Goal: Task Accomplishment & Management: Use online tool/utility

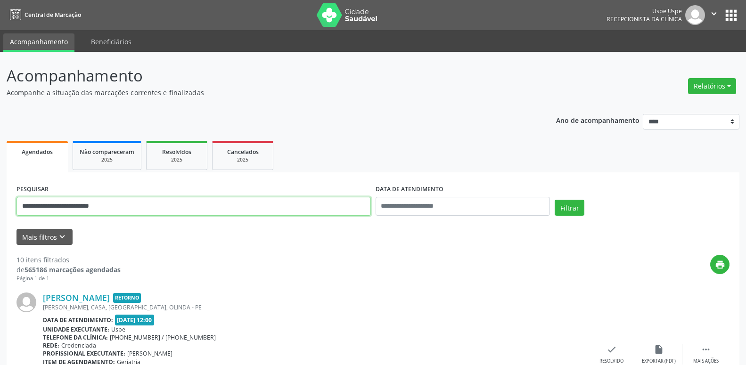
drag, startPoint x: 123, startPoint y: 208, endPoint x: 20, endPoint y: 199, distance: 104.0
click at [20, 199] on input "**********" at bounding box center [193, 206] width 354 height 19
type input "**********"
click at [554, 200] on button "Filtrar" at bounding box center [569, 208] width 30 height 16
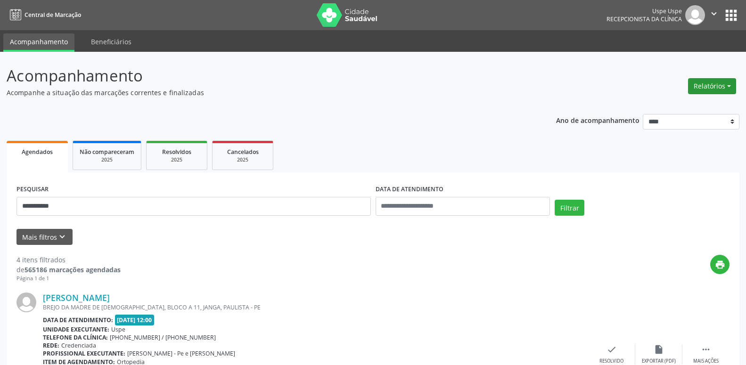
click at [719, 85] on button "Relatórios" at bounding box center [712, 86] width 48 height 16
click at [671, 104] on link "Agendamentos" at bounding box center [684, 106] width 101 height 13
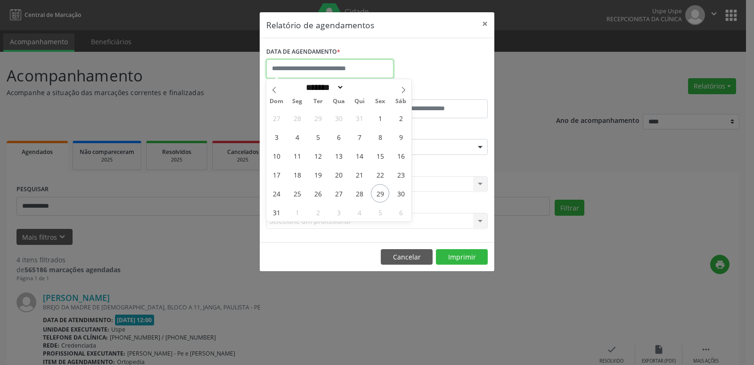
click at [324, 71] on input "text" at bounding box center [329, 68] width 127 height 19
click at [402, 89] on icon at bounding box center [403, 90] width 7 height 7
select select "*"
click at [295, 122] on span "1" at bounding box center [297, 118] width 18 height 18
type input "**********"
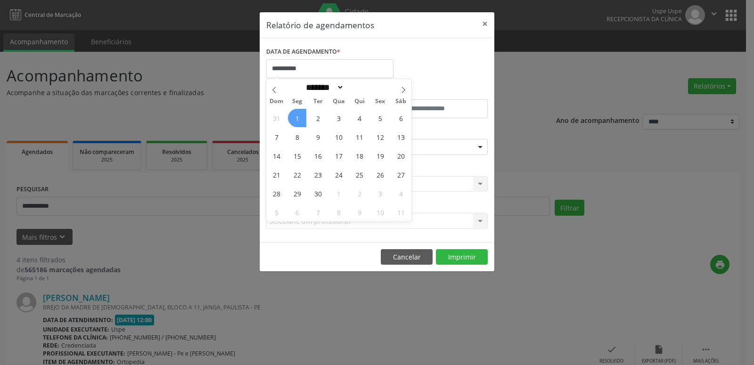
click at [298, 119] on span "1" at bounding box center [297, 118] width 18 height 18
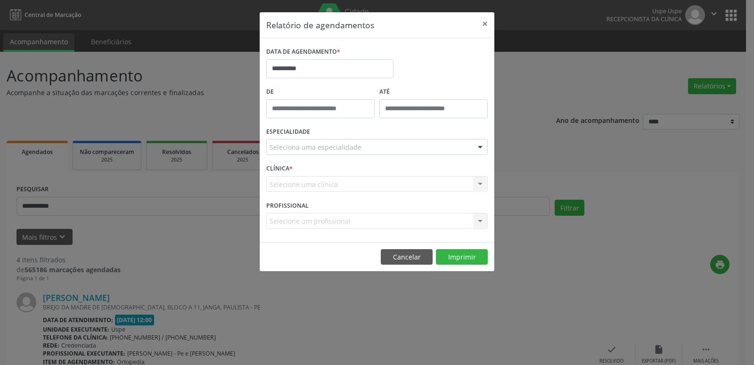
click at [478, 147] on div at bounding box center [480, 147] width 14 height 16
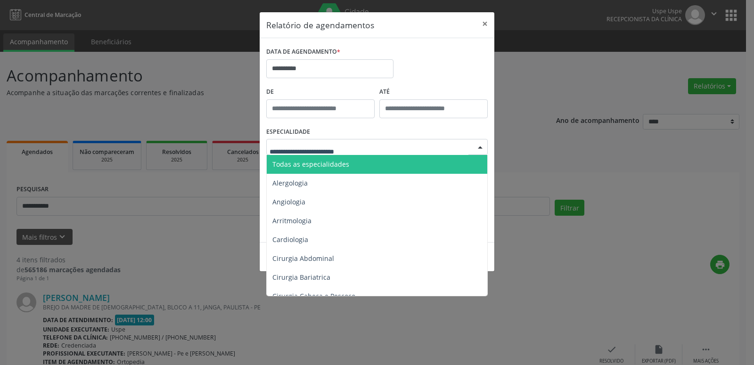
click at [348, 165] on span "Todas as especialidades" at bounding box center [310, 164] width 77 height 9
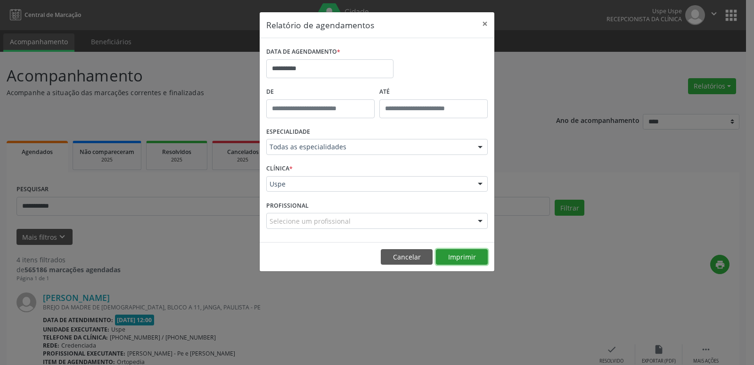
click at [466, 258] on button "Imprimir" at bounding box center [462, 257] width 52 height 16
click at [401, 259] on button "Cancelar" at bounding box center [407, 257] width 52 height 16
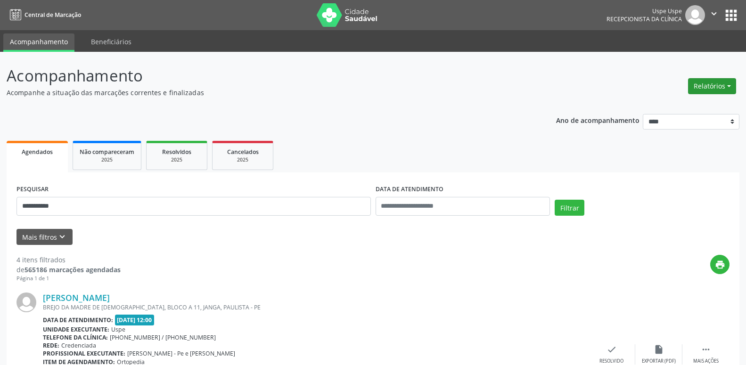
click at [710, 88] on button "Relatórios" at bounding box center [712, 86] width 48 height 16
click at [660, 107] on link "Agendamentos" at bounding box center [684, 106] width 101 height 13
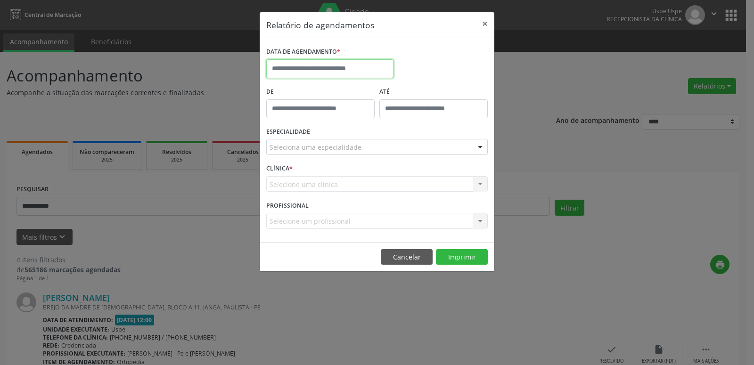
click at [299, 70] on input "text" at bounding box center [329, 68] width 127 height 19
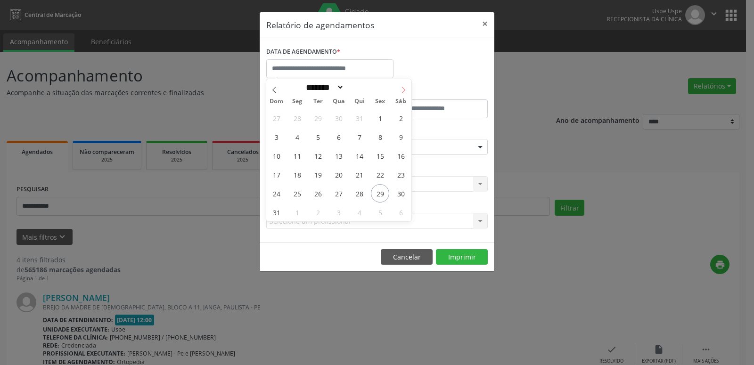
click at [403, 89] on icon at bounding box center [403, 90] width 7 height 7
select select "*"
click at [316, 122] on span "2" at bounding box center [317, 118] width 18 height 18
type input "**********"
click at [318, 120] on span "2" at bounding box center [317, 118] width 18 height 18
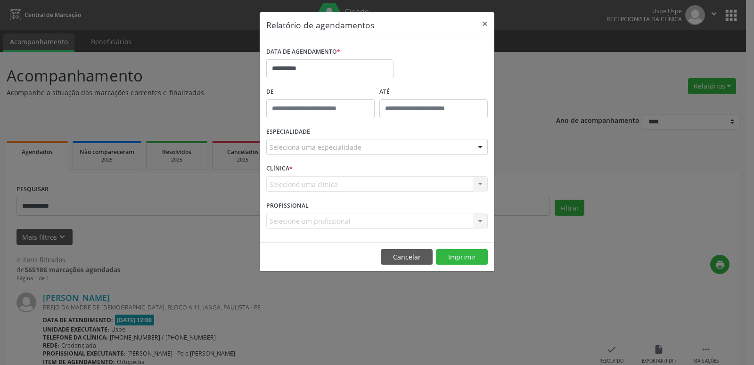
click at [483, 146] on div at bounding box center [480, 147] width 14 height 16
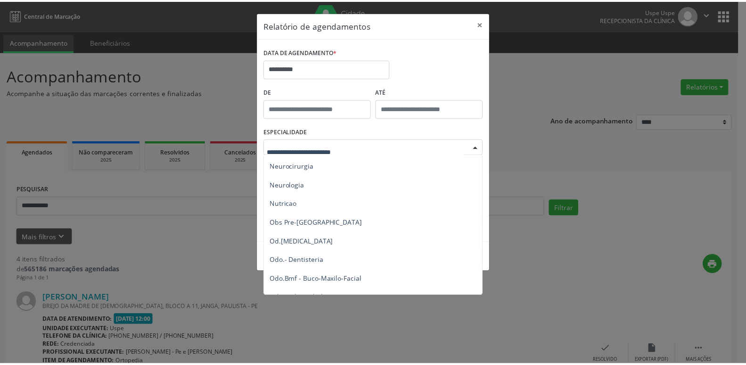
scroll to position [904, 0]
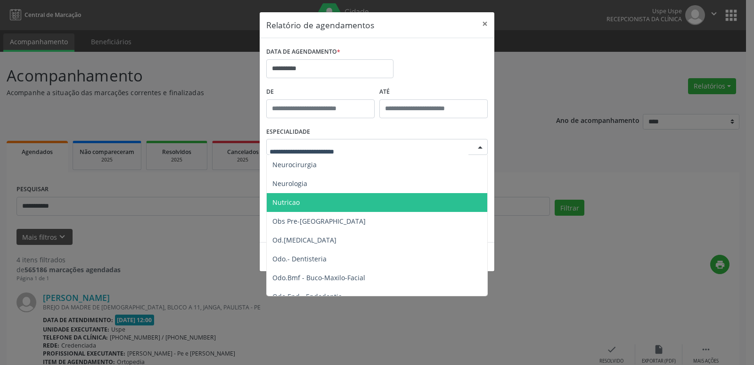
click at [300, 202] on span "Nutricao" at bounding box center [378, 202] width 222 height 19
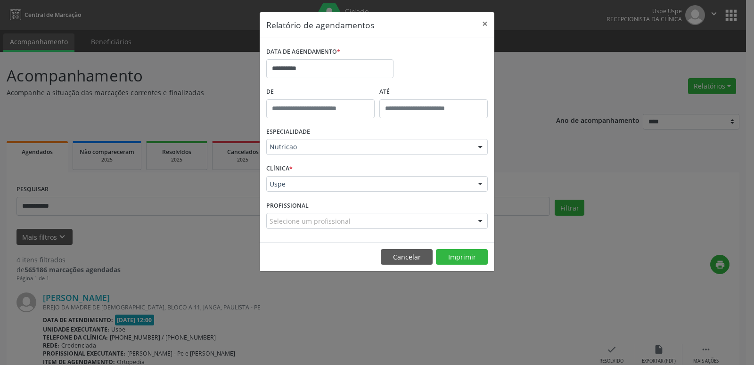
click at [478, 221] on div at bounding box center [480, 221] width 14 height 16
type input "*"
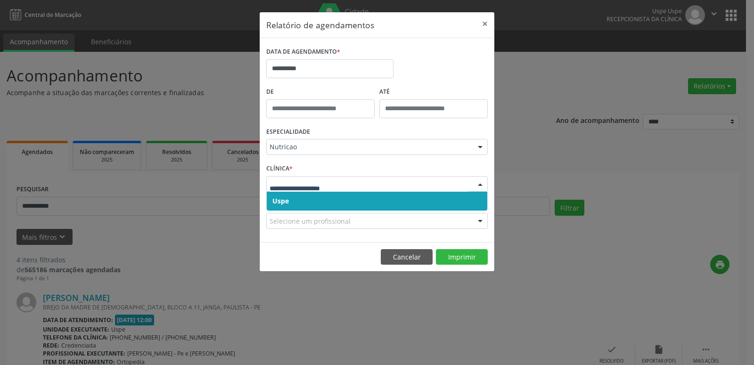
click at [308, 199] on span "Uspe" at bounding box center [377, 201] width 220 height 19
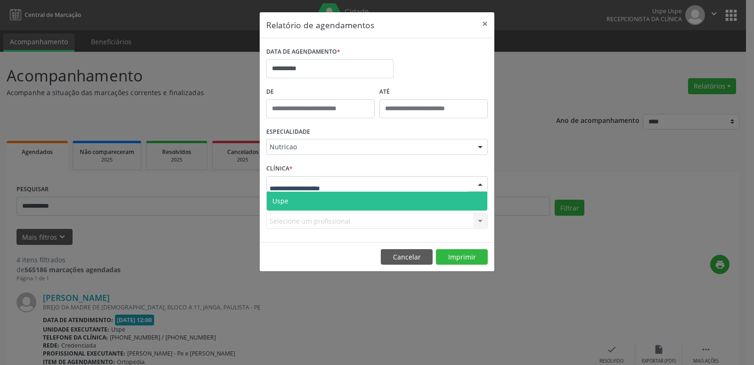
click at [300, 203] on span "Uspe" at bounding box center [377, 201] width 220 height 19
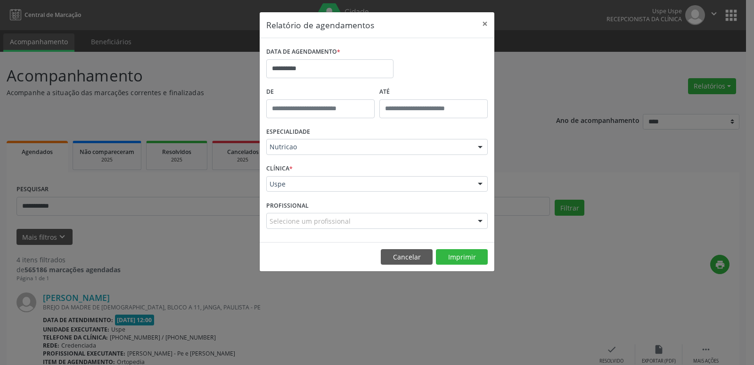
click at [342, 227] on div "Selecione um profissional" at bounding box center [376, 221] width 221 height 16
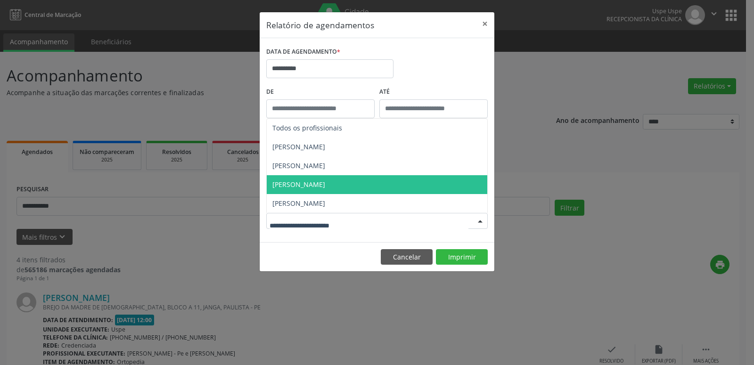
click at [320, 183] on span "[PERSON_NAME]" at bounding box center [298, 184] width 53 height 9
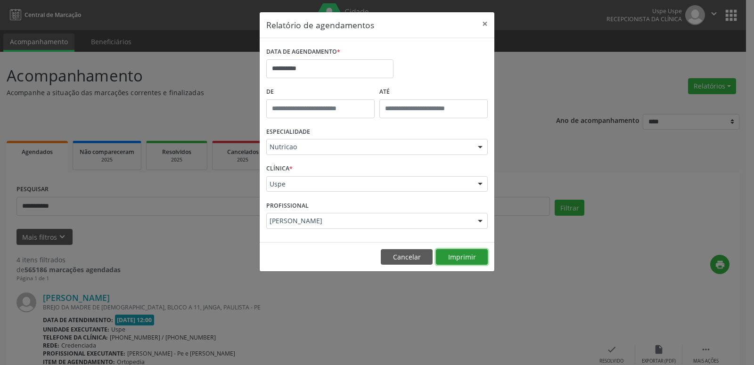
click at [456, 259] on button "Imprimir" at bounding box center [462, 257] width 52 height 16
click at [409, 260] on button "Cancelar" at bounding box center [407, 257] width 52 height 16
